Goal: Task Accomplishment & Management: Use online tool/utility

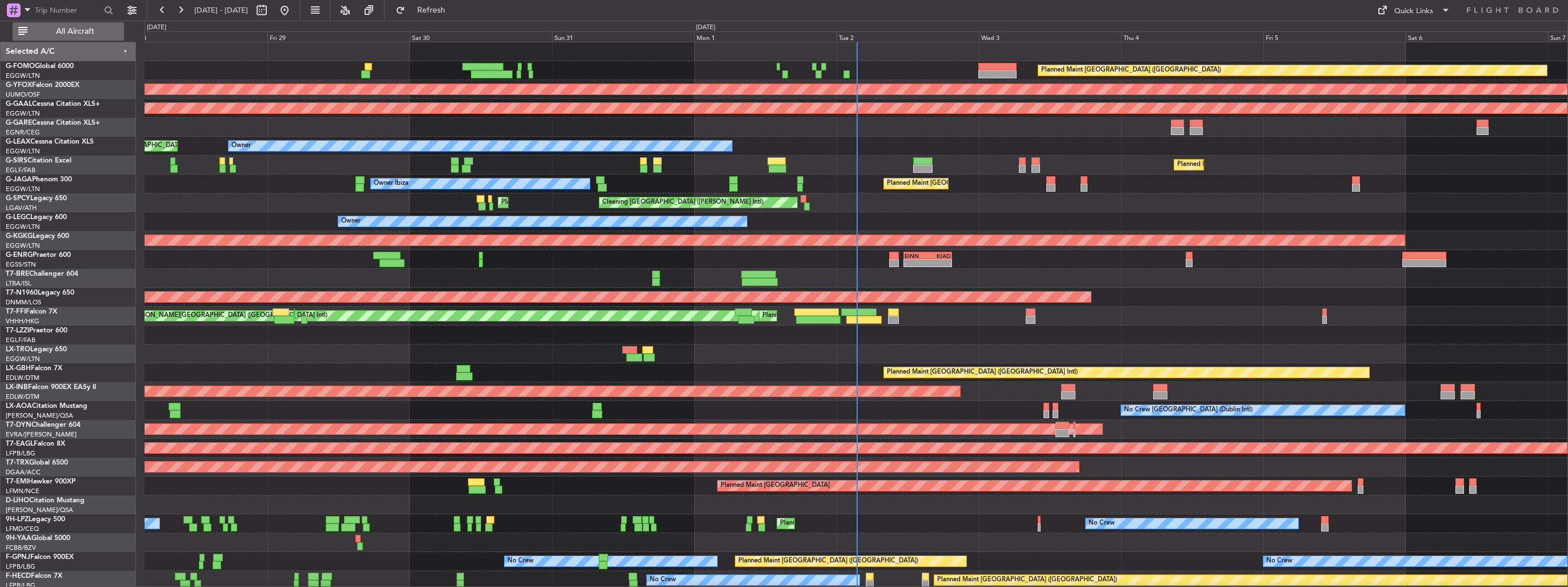
click at [67, 33] on span "All Aircraft" at bounding box center [75, 31] width 91 height 8
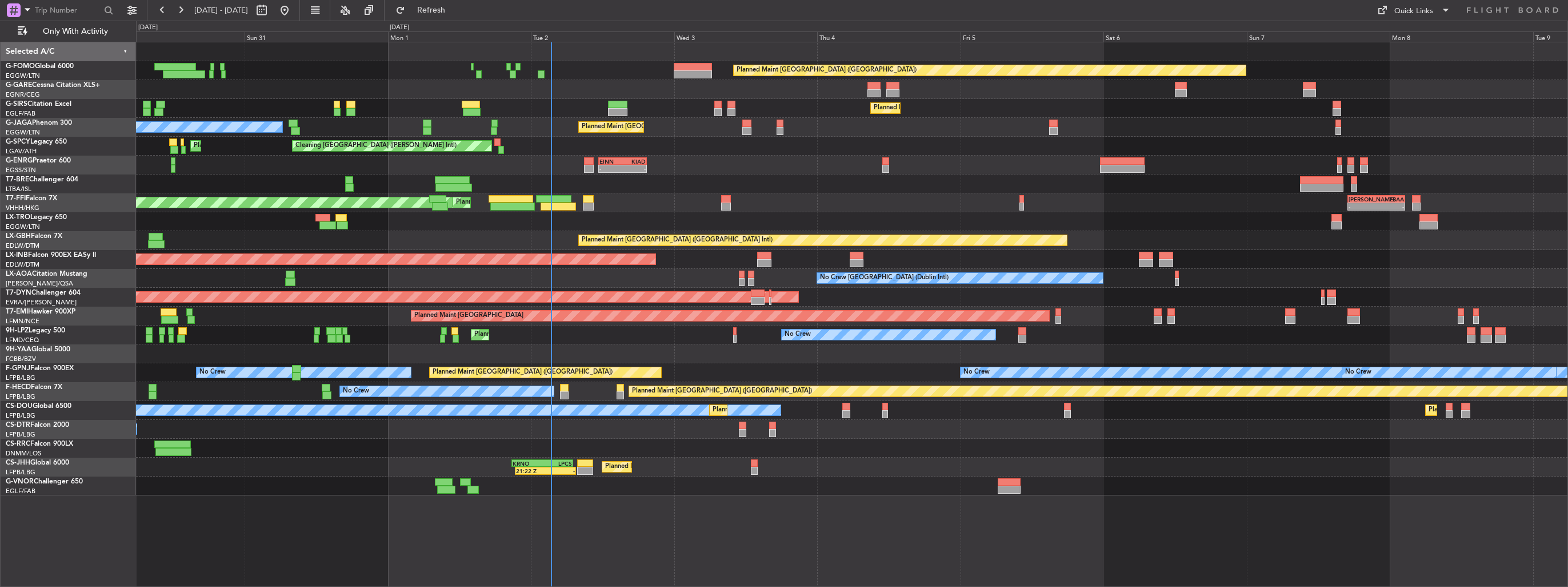
click at [565, 247] on div "Planned Maint [GEOGRAPHIC_DATA] ([GEOGRAPHIC_DATA] Intl)" at bounding box center [851, 241] width 1432 height 19
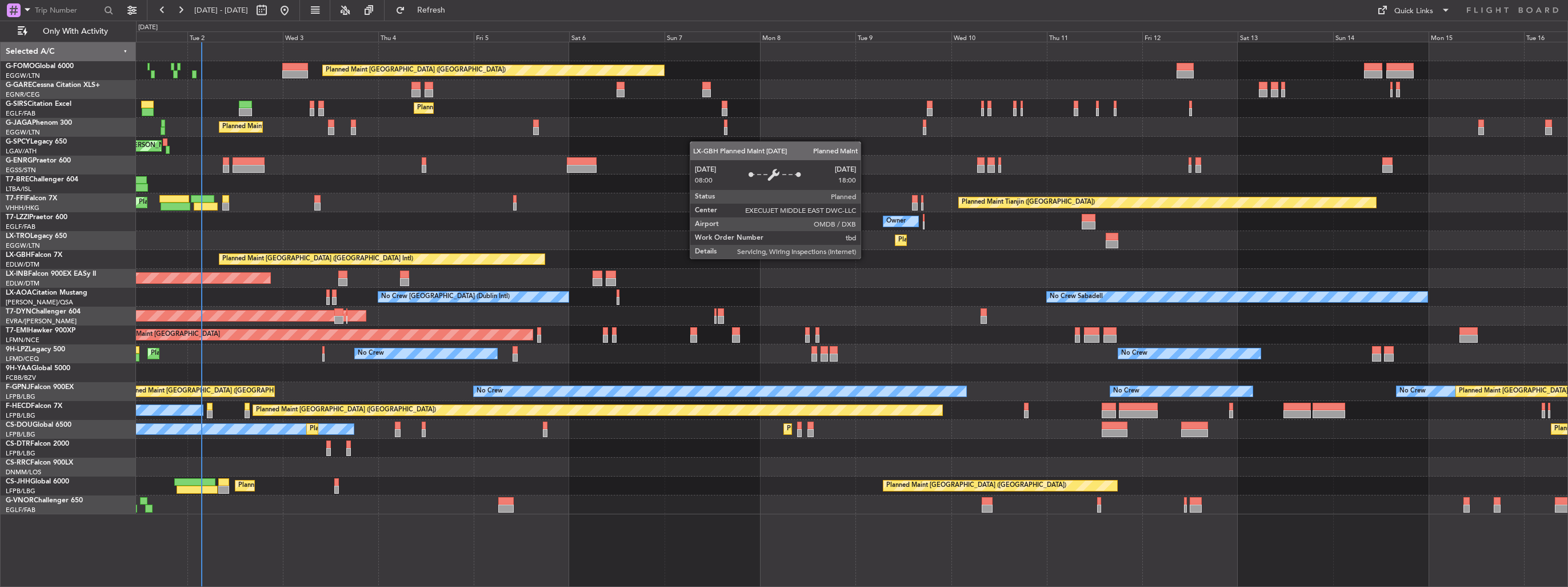
click at [563, 253] on div "Planned Maint [GEOGRAPHIC_DATA] ([GEOGRAPHIC_DATA]) Planned Maint [GEOGRAPHIC_D…" at bounding box center [851, 278] width 1432 height 472
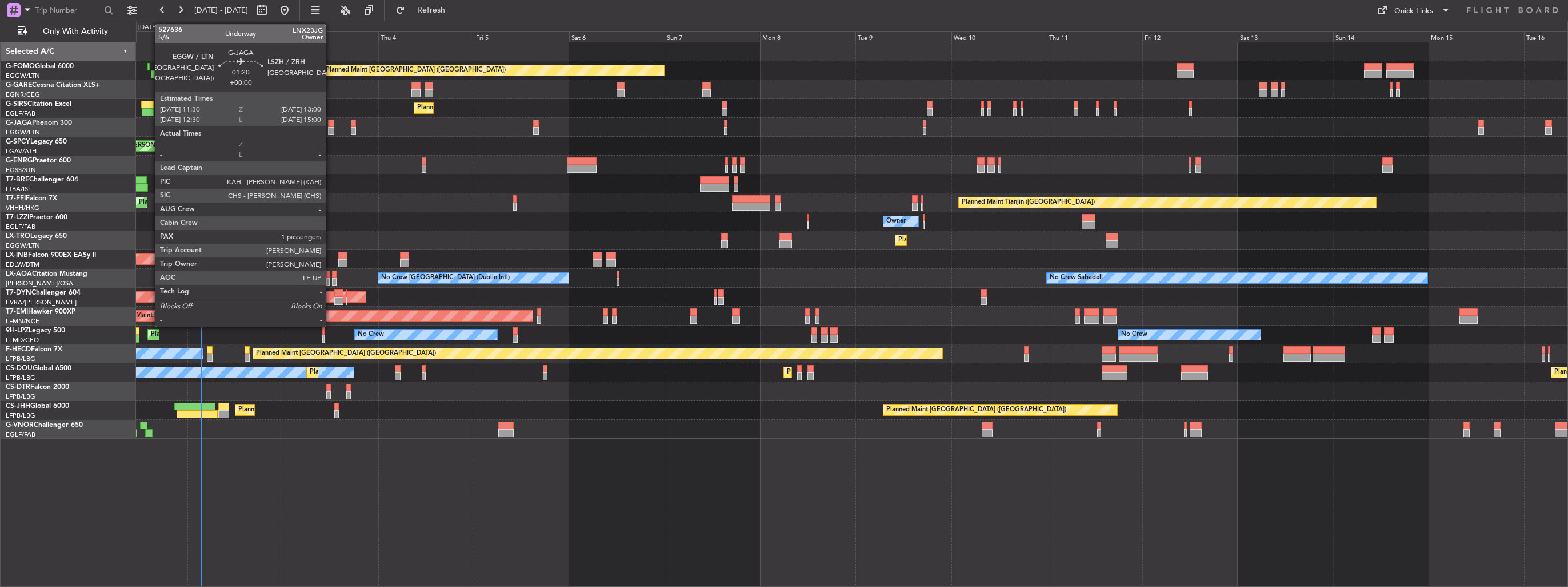
click at [331, 133] on div at bounding box center [331, 131] width 6 height 8
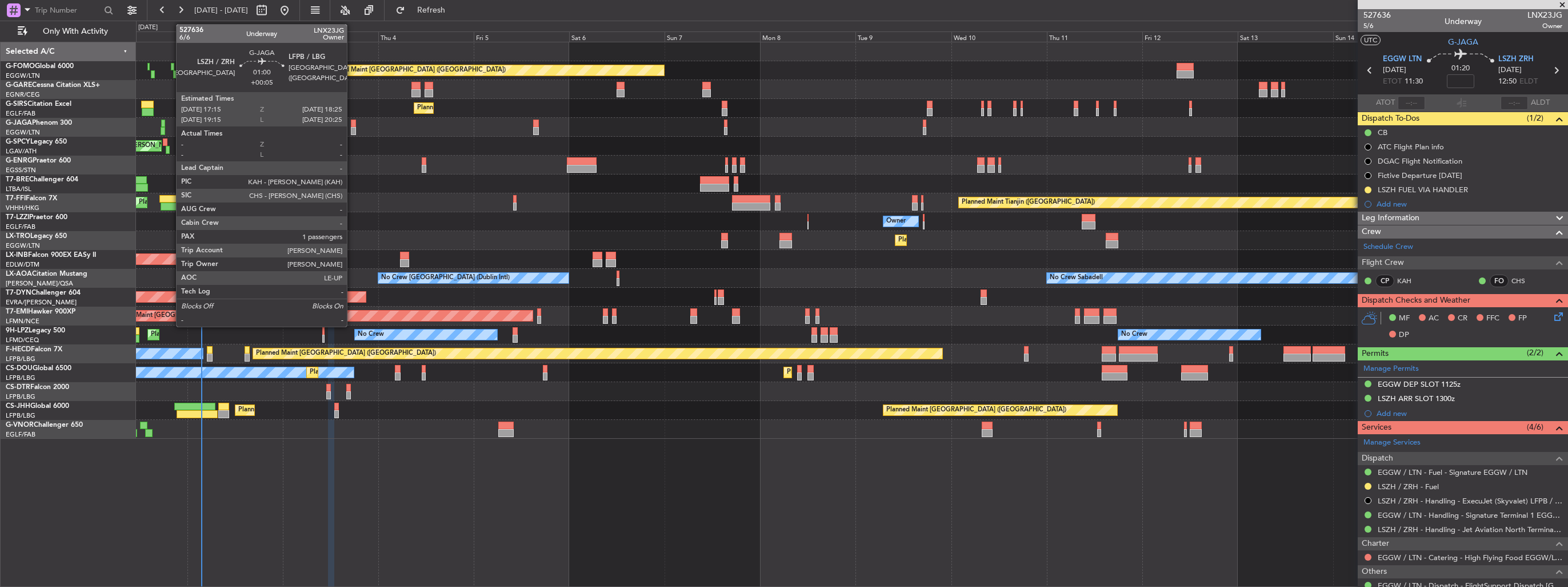
click at [352, 127] on div at bounding box center [353, 131] width 5 height 8
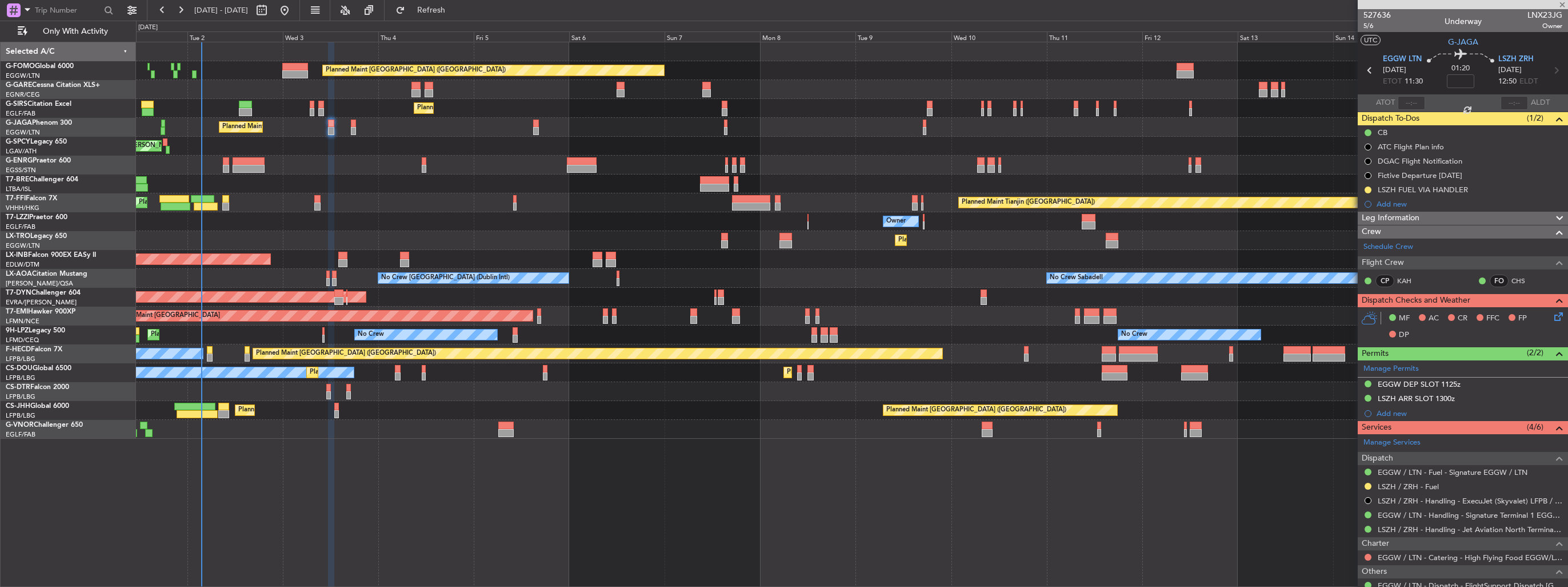
type input "+00:05"
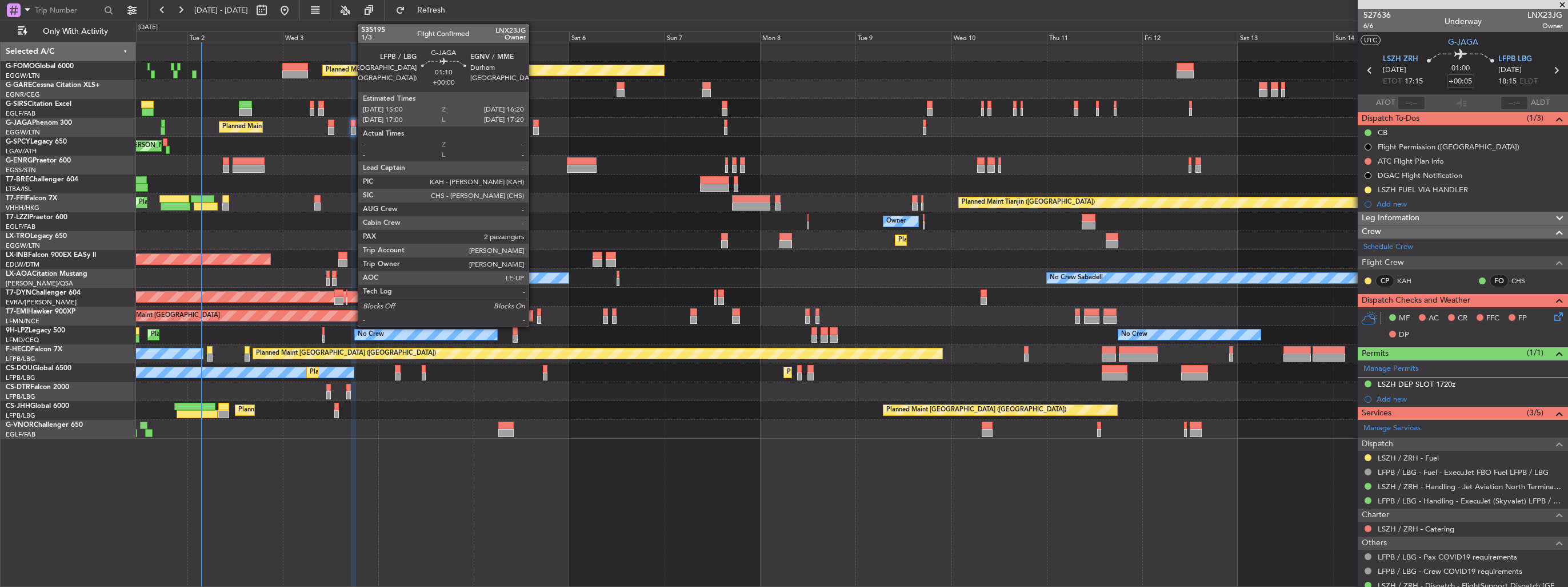
click at [534, 131] on div at bounding box center [536, 131] width 6 height 8
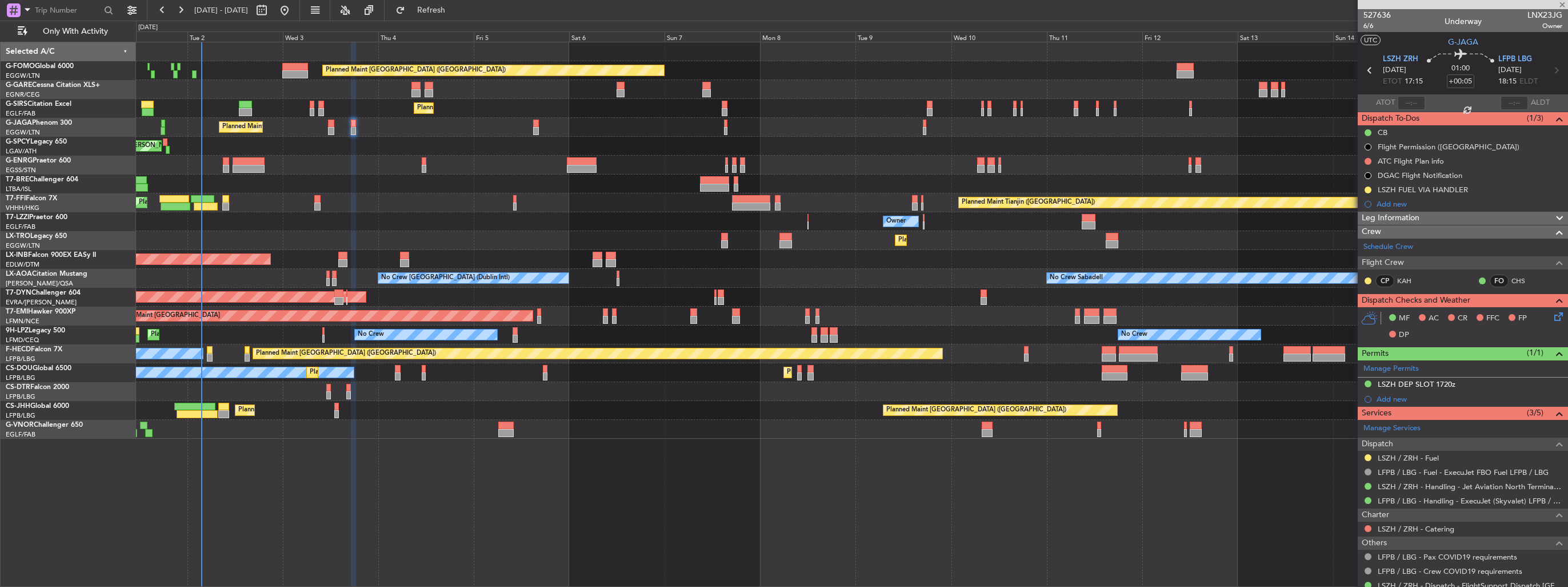
type input "2"
